Goal: Task Accomplishment & Management: Complete application form

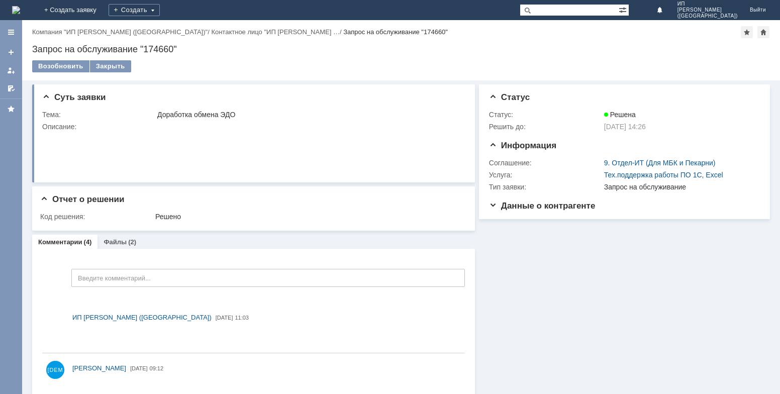
click at [20, 8] on img at bounding box center [16, 10] width 8 height 8
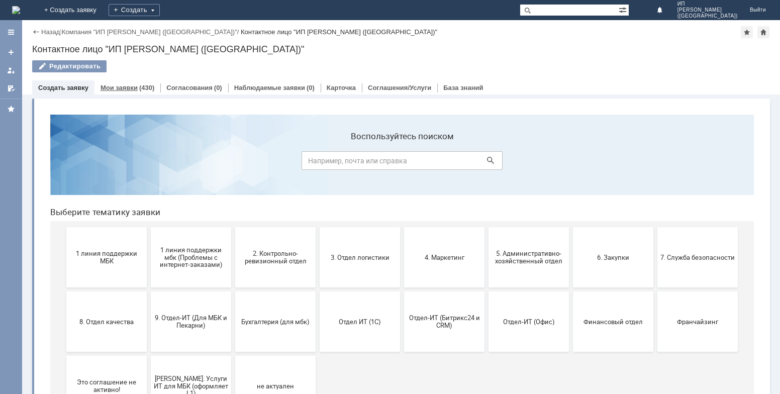
click at [143, 89] on div "(430)" at bounding box center [146, 88] width 15 height 8
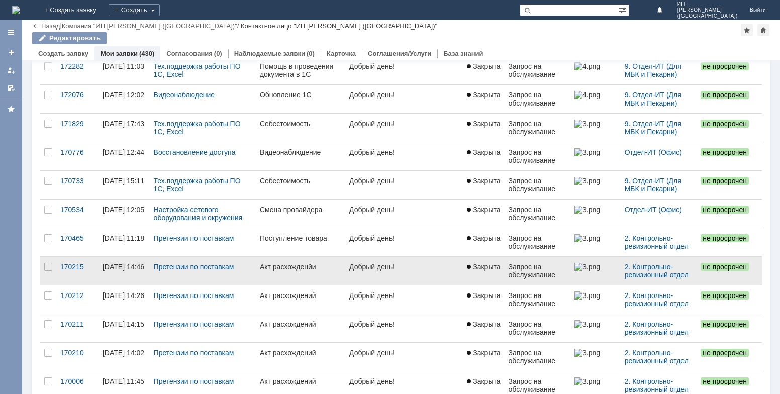
click at [310, 263] on div "Акт расхожденйи" at bounding box center [301, 267] width 82 height 8
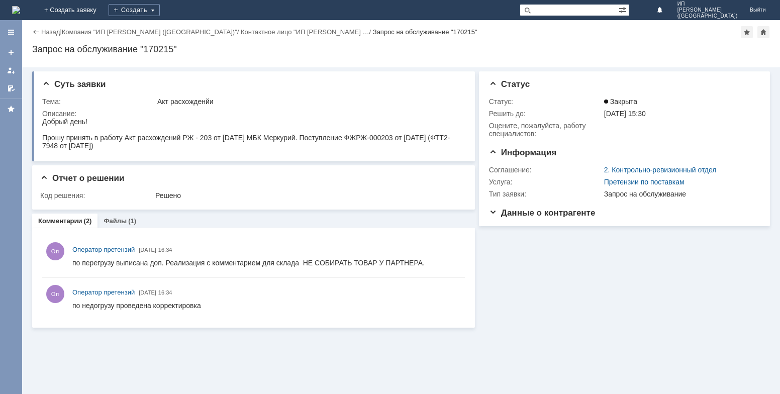
drag, startPoint x: 43, startPoint y: 123, endPoint x: 157, endPoint y: 151, distance: 117.6
click at [157, 150] on html "Добрый день! Прошу принять в работу Акт расхождений РЖ - 203 от 08.07.2025 МБК …" at bounding box center [252, 134] width 420 height 32
copy body "Добрый день! Прошу принять в работу Акт расхождений РЖ - 203 от 08.07.2025 МБК …"
click at [103, 8] on link "+ Создать заявку" at bounding box center [70, 10] width 64 height 20
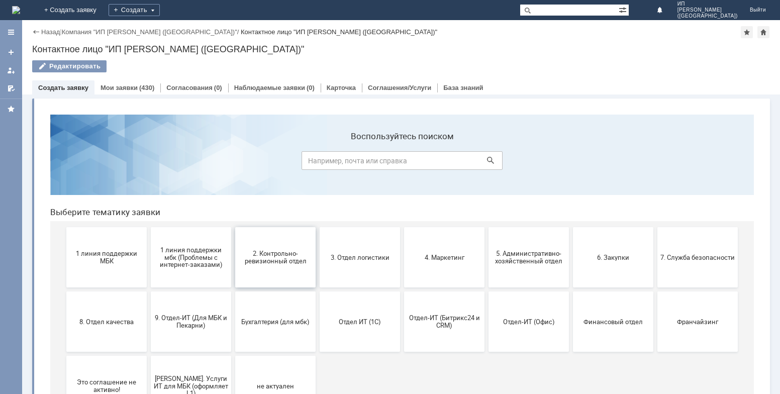
click at [277, 256] on span "2. Контрольно-ревизионный отдел" at bounding box center [275, 257] width 74 height 15
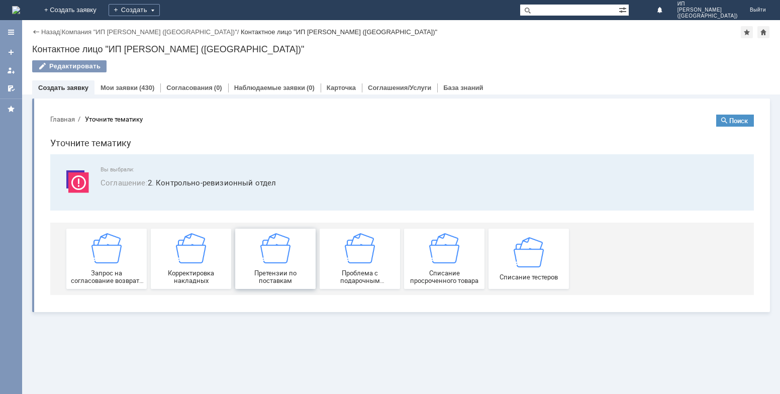
click at [279, 285] on link "Претензии по поставкам" at bounding box center [275, 259] width 80 height 60
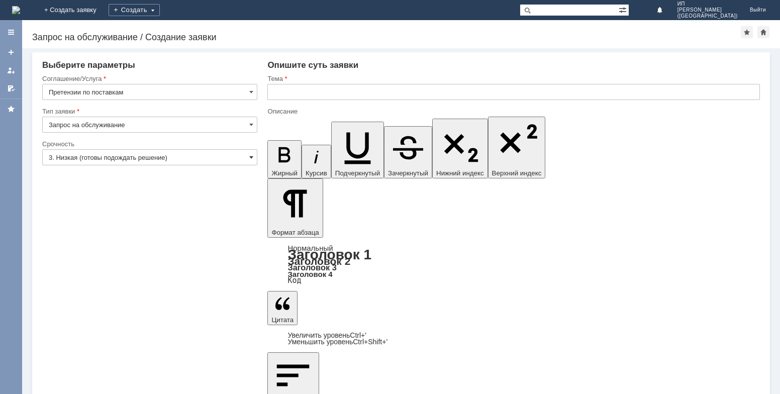
click at [249, 159] on span at bounding box center [251, 157] width 4 height 8
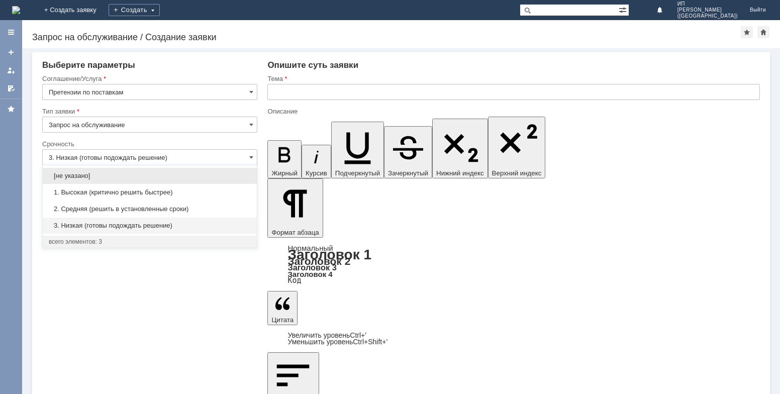
drag, startPoint x: 186, startPoint y: 209, endPoint x: 287, endPoint y: 128, distance: 129.1
click at [191, 203] on div "2. Средняя (решить в установленные сроки)" at bounding box center [150, 209] width 214 height 16
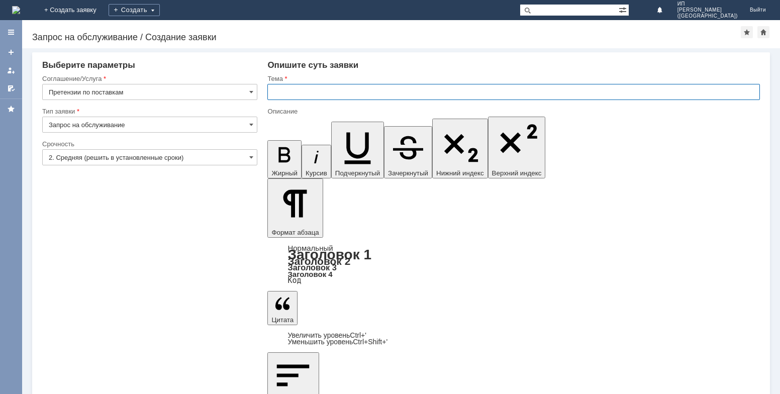
click at [312, 93] on input "text" at bounding box center [513, 92] width 493 height 16
type input "2. Средняя (решить в установленные сроки)"
type input "Акт расхождений"
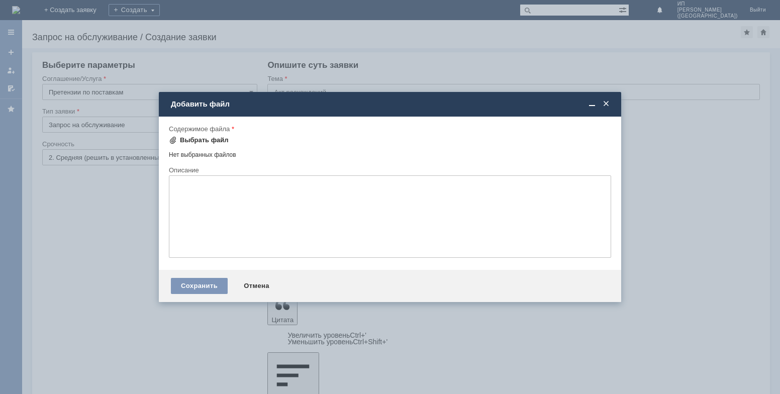
click at [194, 136] on div "Выбрать файл" at bounding box center [204, 140] width 49 height 8
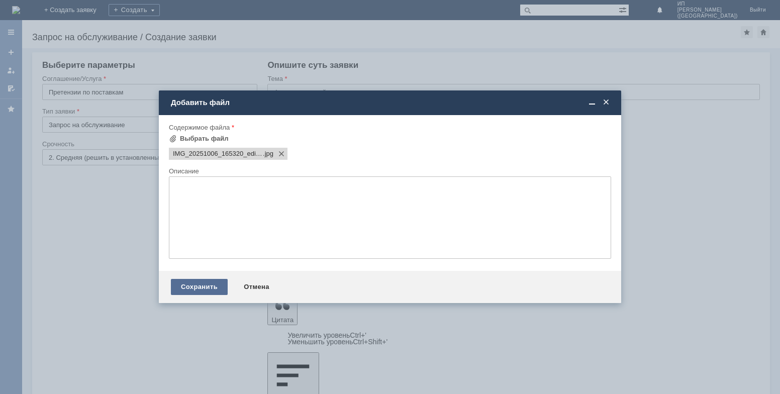
click at [194, 285] on div "Сохранить" at bounding box center [199, 287] width 57 height 16
